Goal: Information Seeking & Learning: Learn about a topic

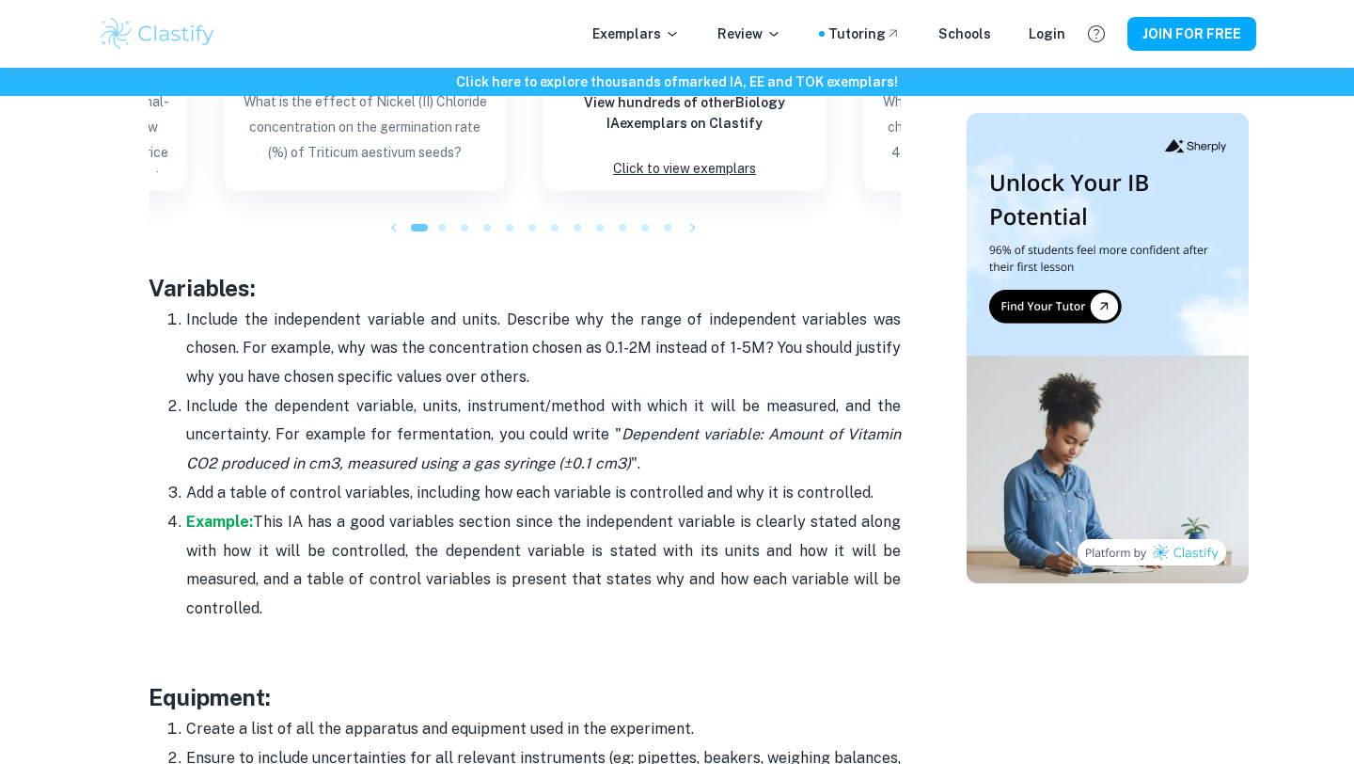
scroll to position [3648, 0]
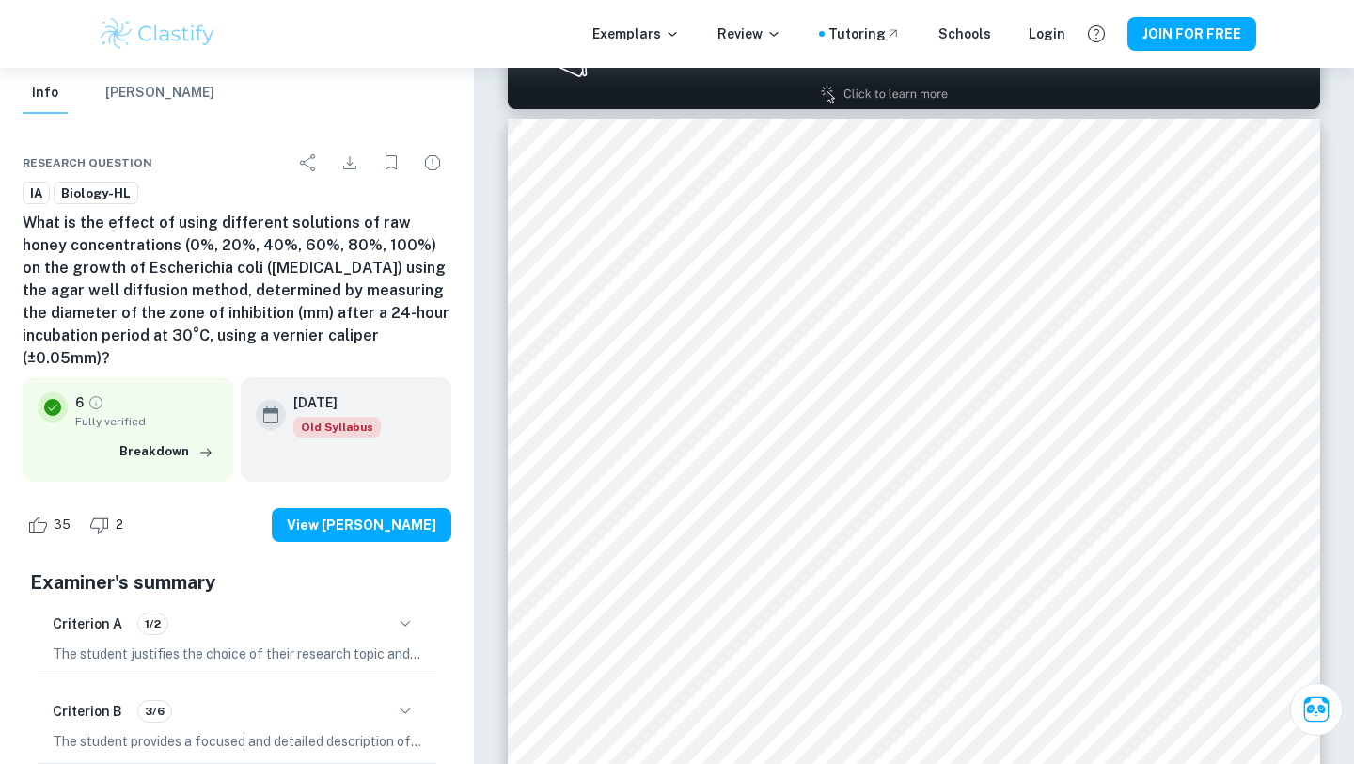
scroll to position [1275, 0]
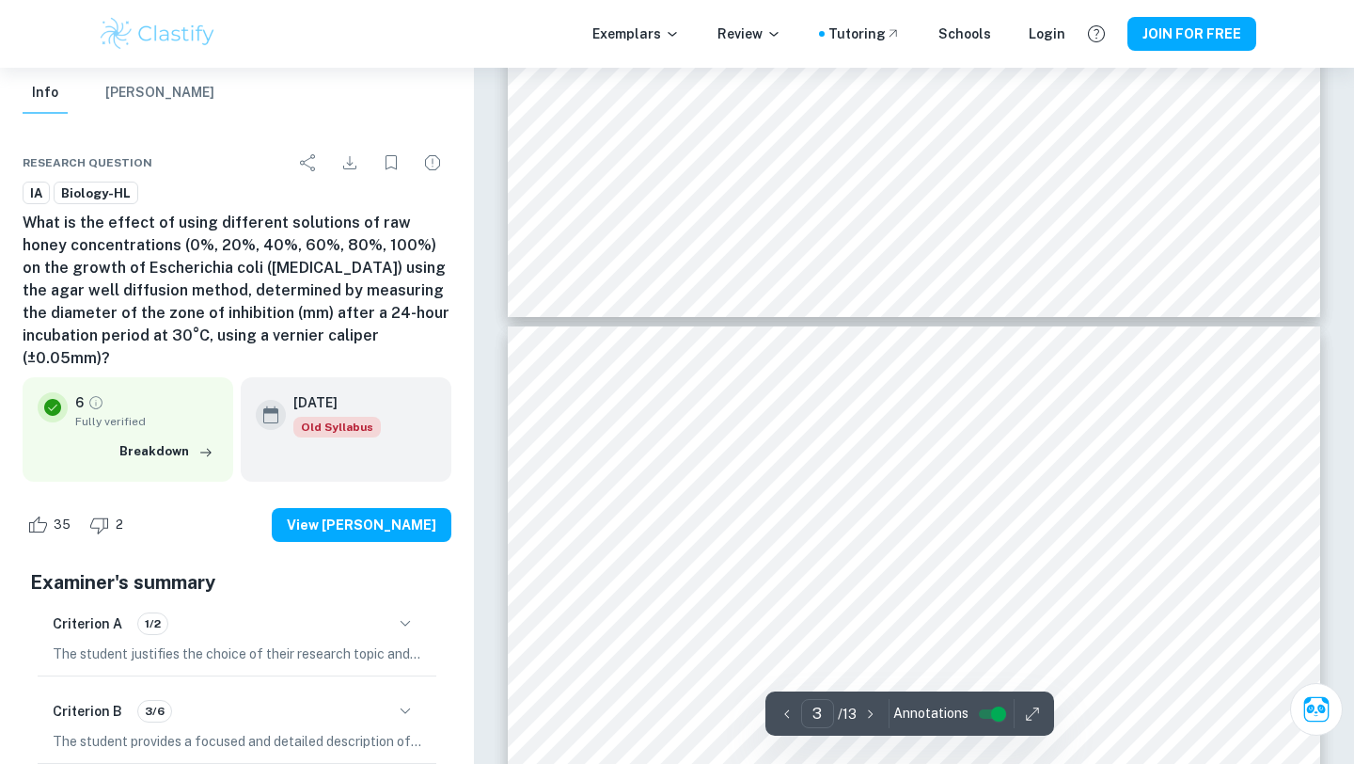
type input "4"
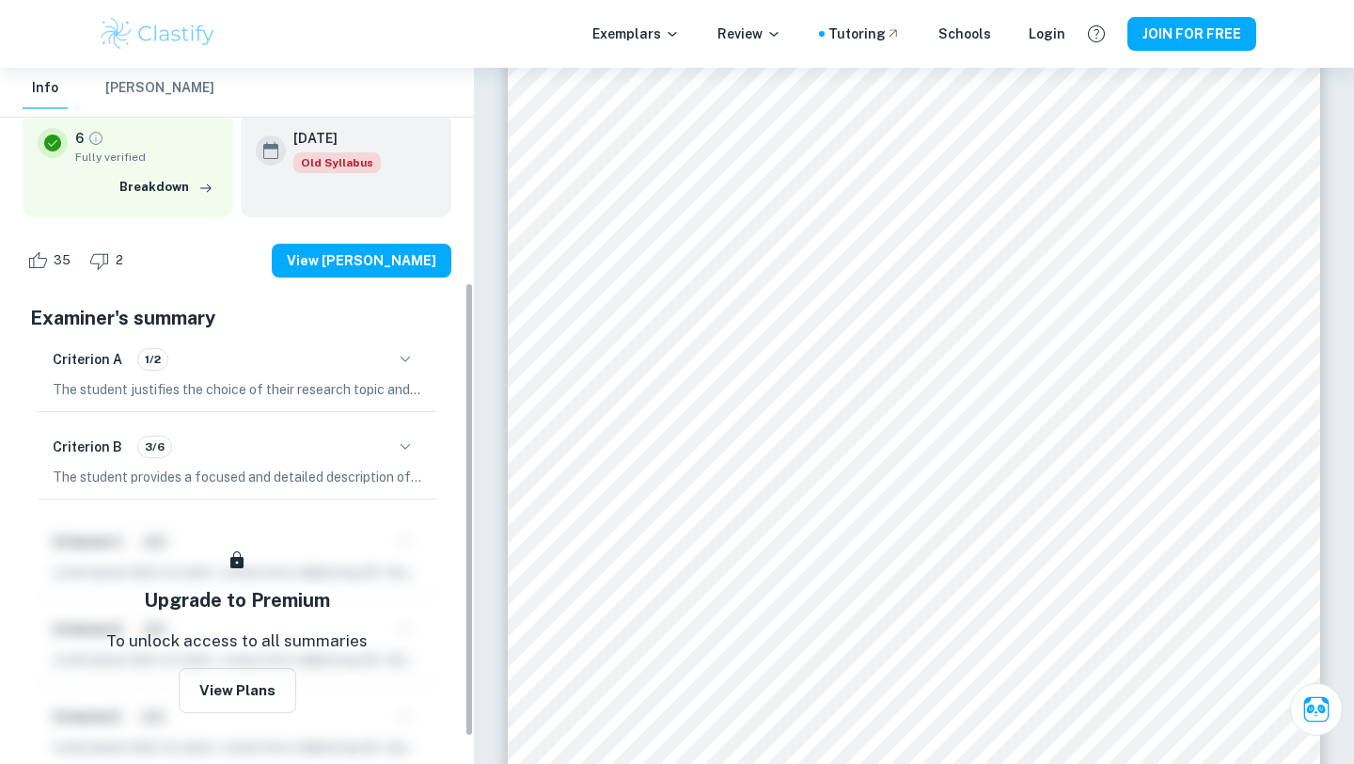
scroll to position [329, 0]
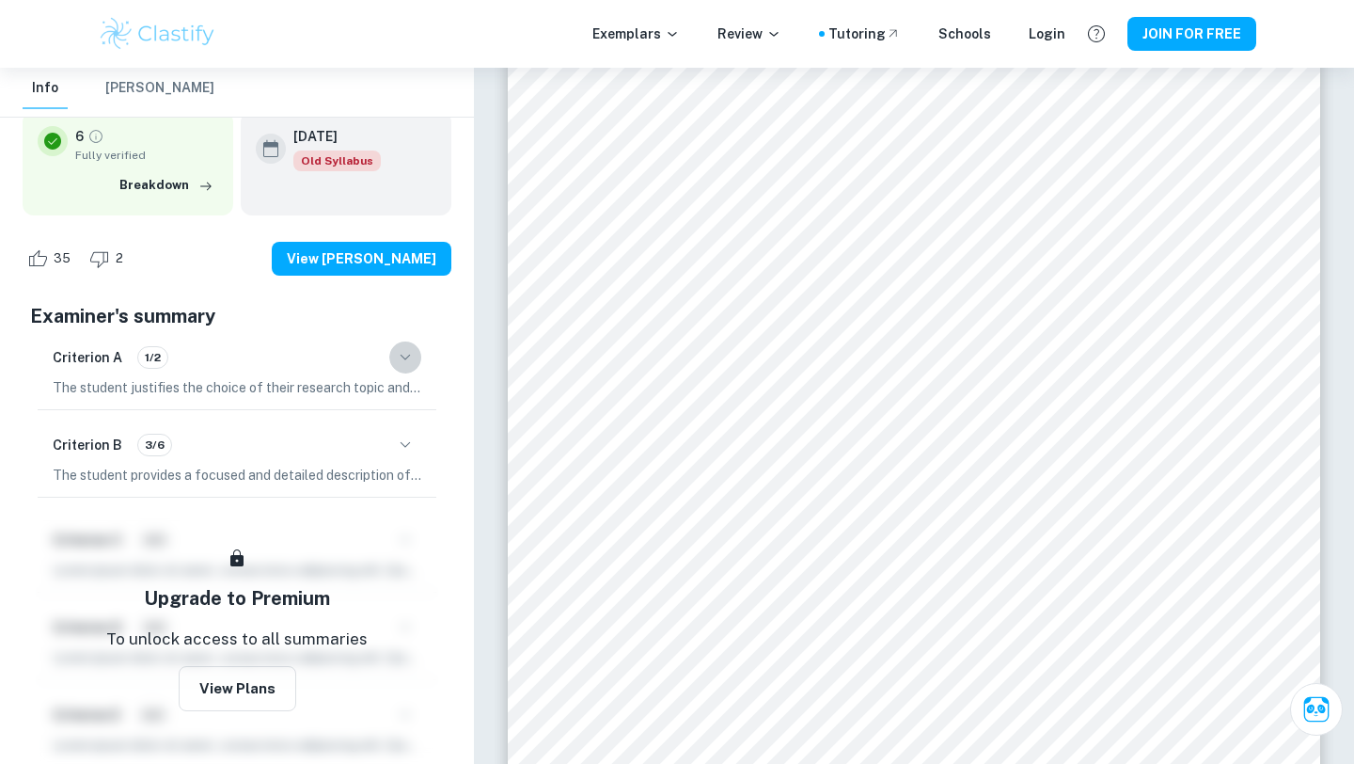
click at [402, 341] on button "button" at bounding box center [405, 357] width 32 height 32
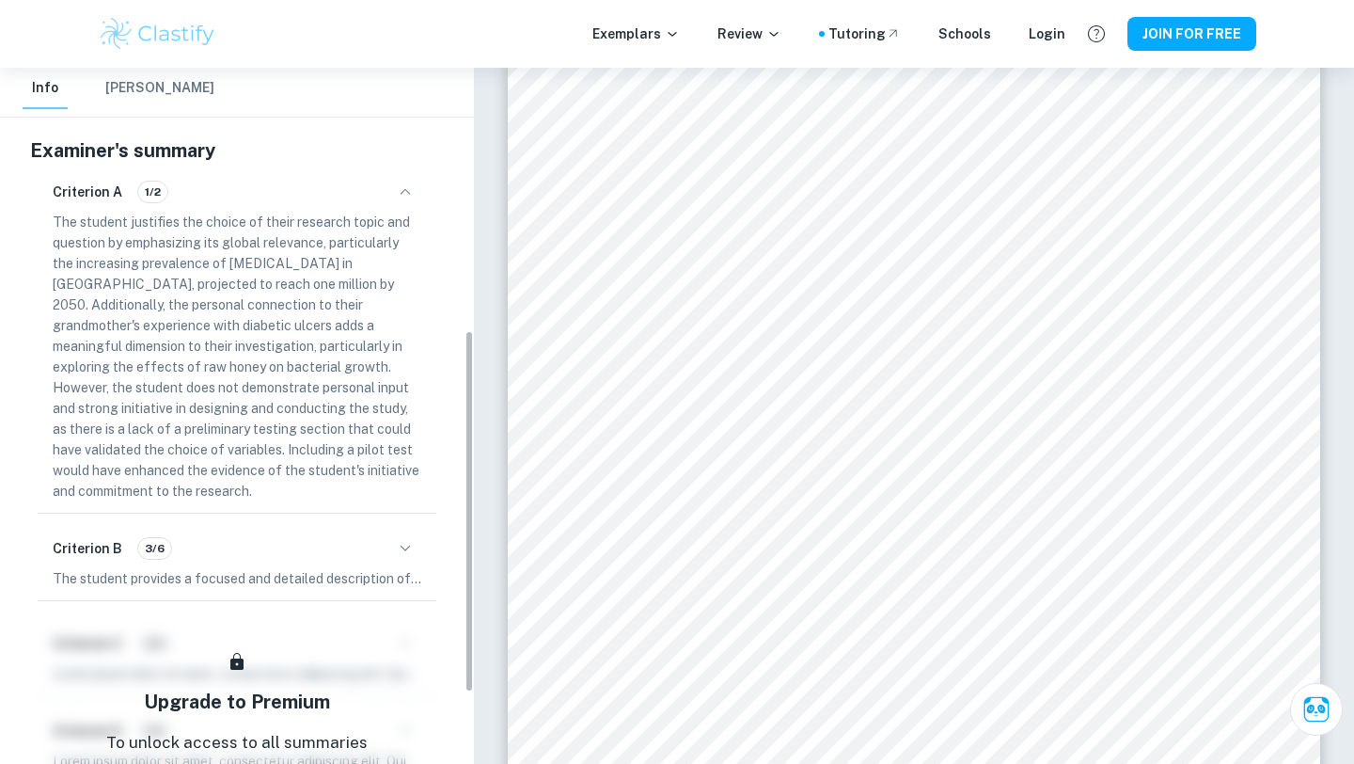
scroll to position [513, 0]
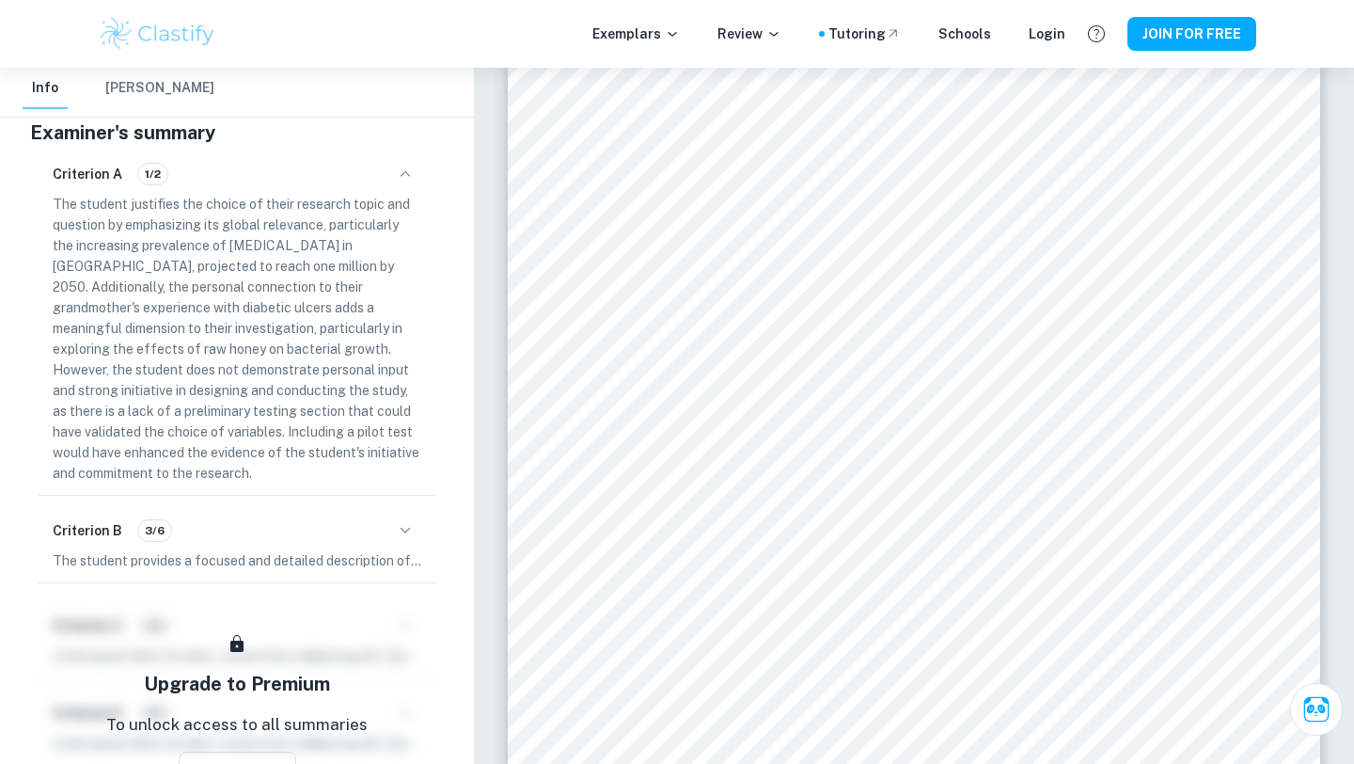
click at [411, 519] on icon "button" at bounding box center [405, 530] width 23 height 23
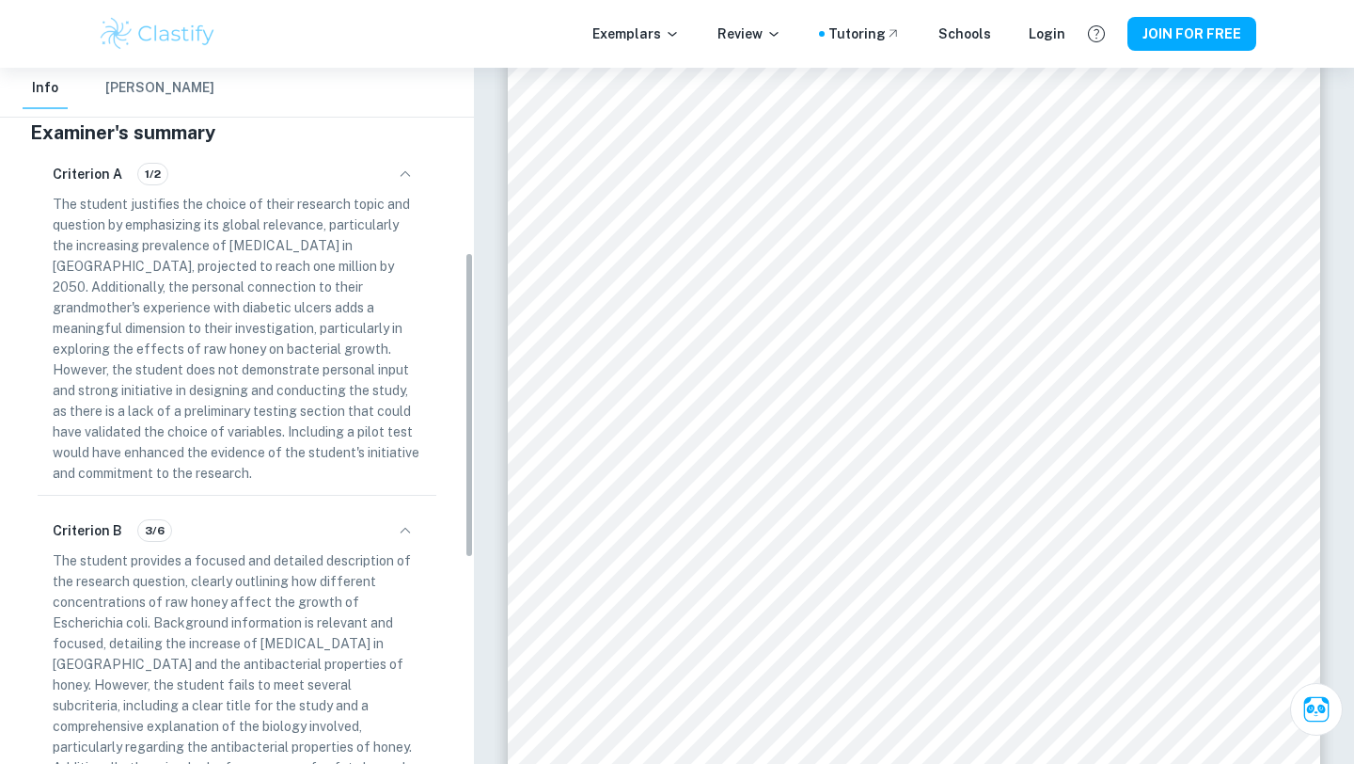
scroll to position [0, 0]
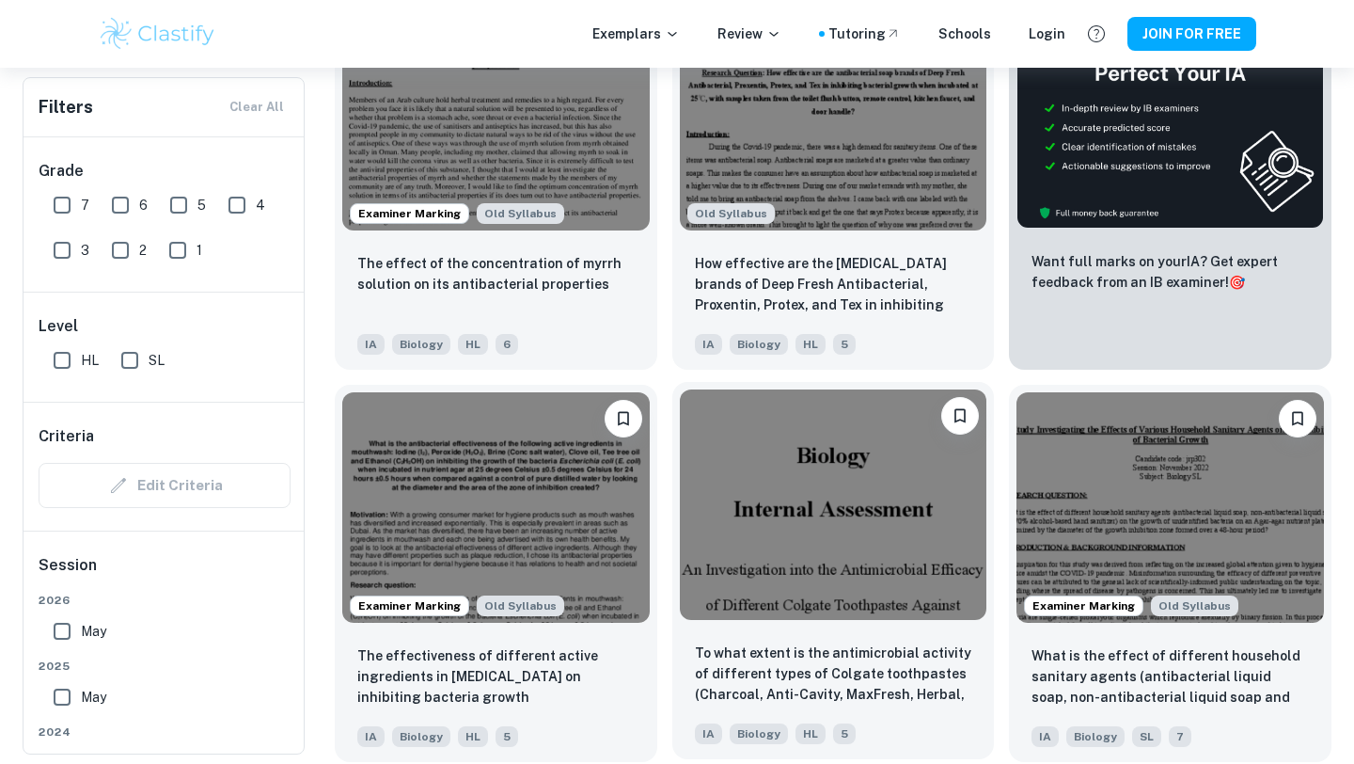
scroll to position [633, 0]
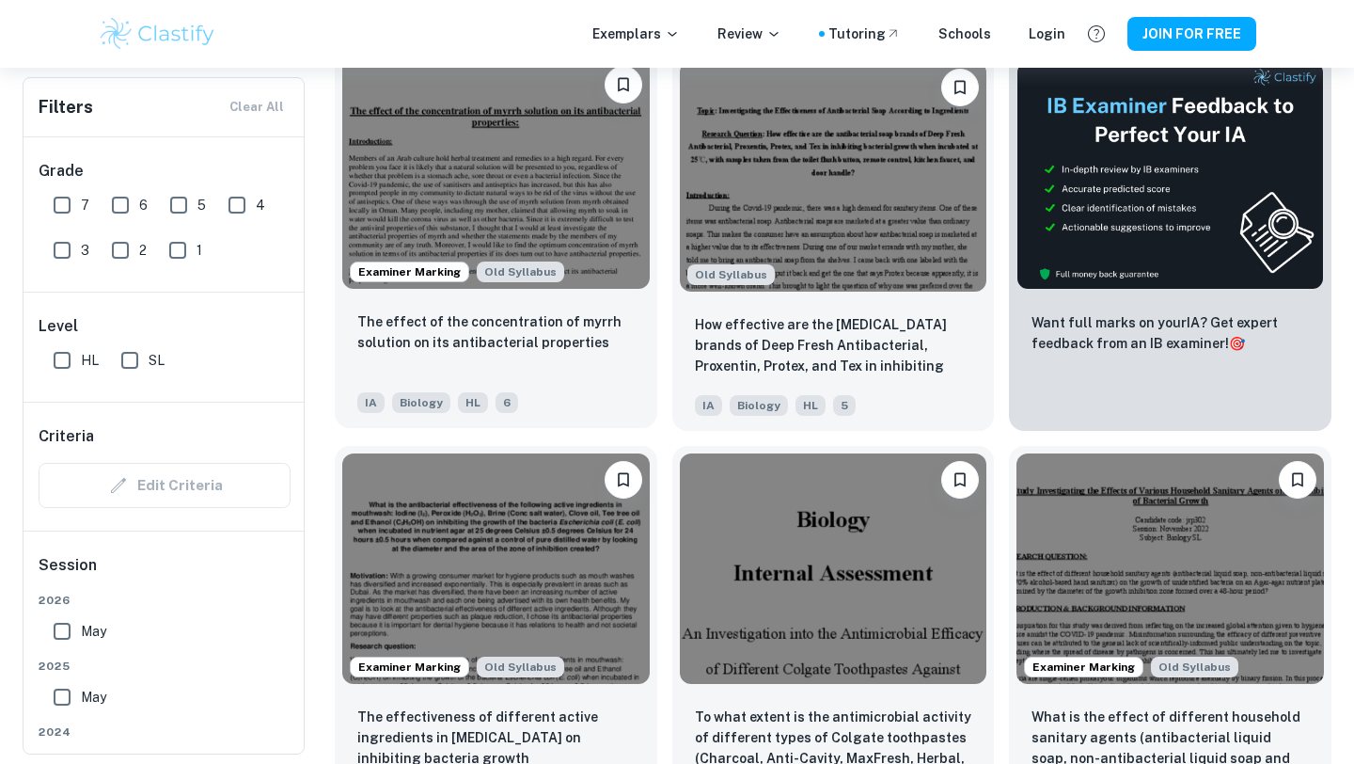
click at [609, 364] on div "The effect of the concentration of myrrh solution on its antibacterial properti…" at bounding box center [495, 343] width 277 height 64
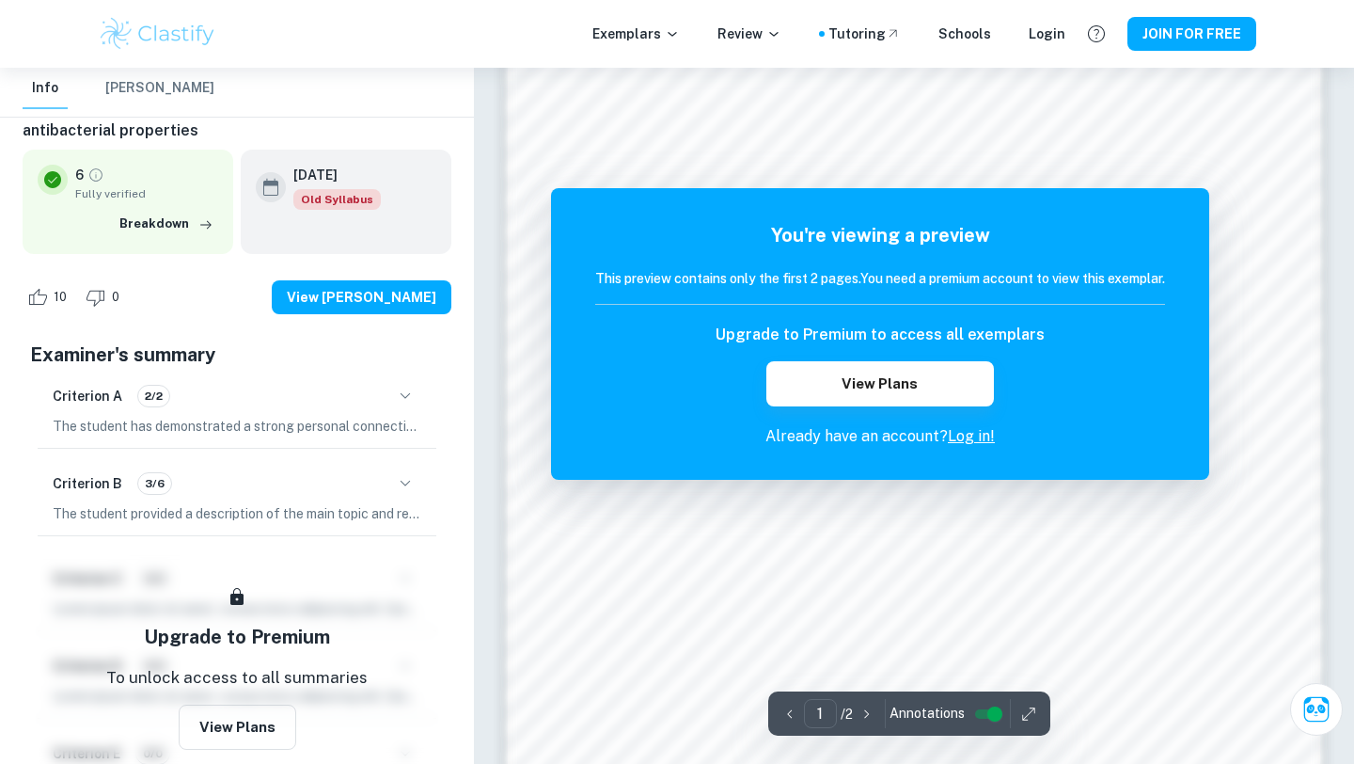
scroll to position [1282, 0]
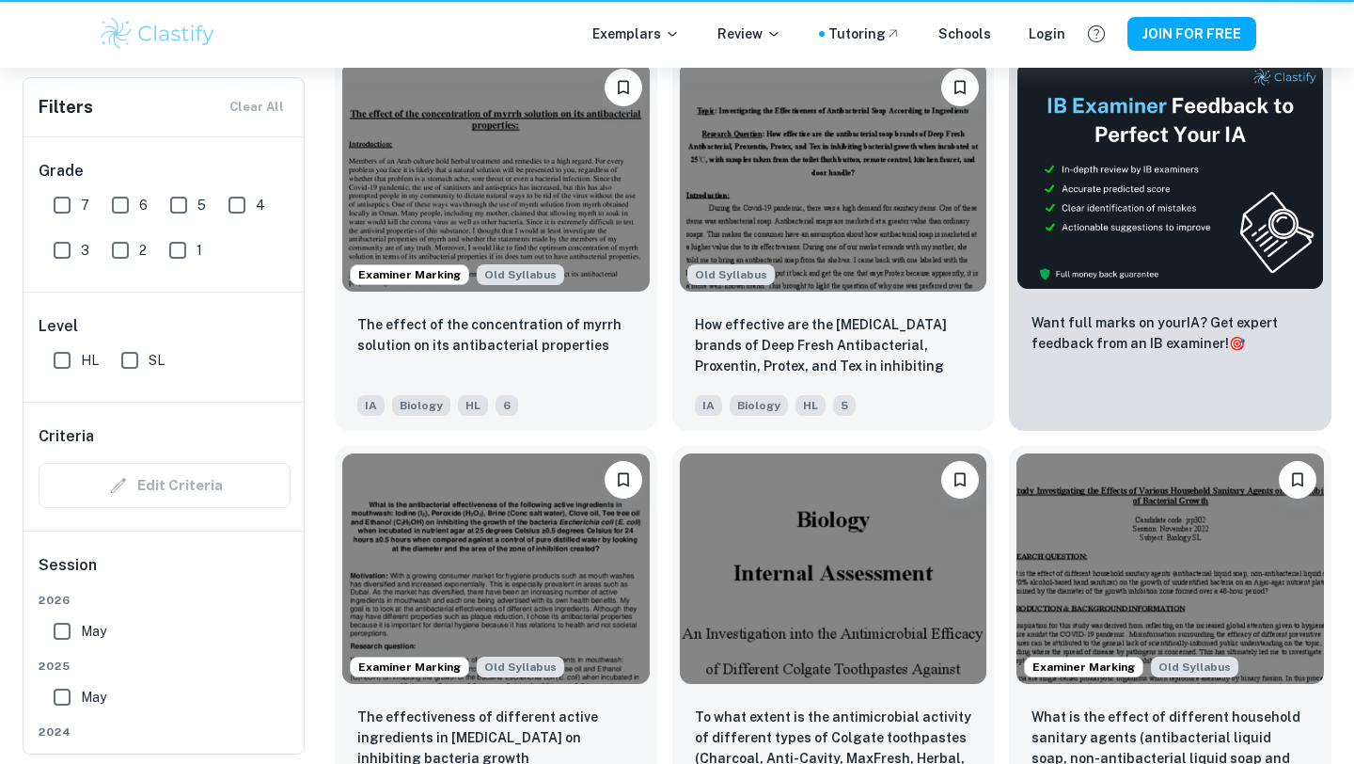
scroll to position [0, 1328]
